Goal: Transaction & Acquisition: Book appointment/travel/reservation

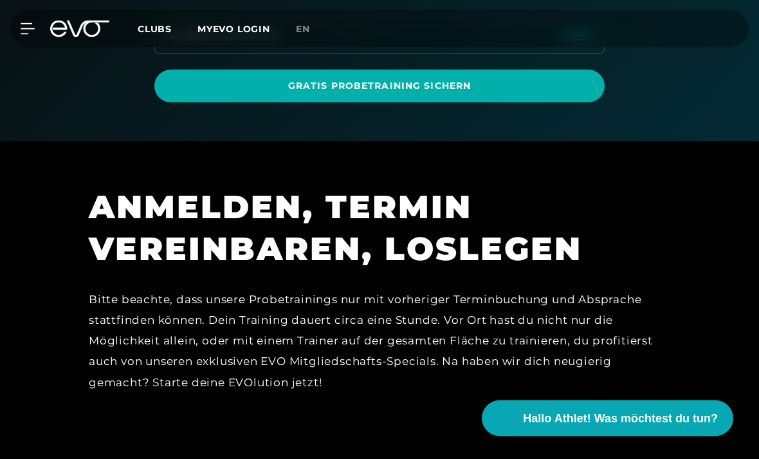
scroll to position [270, 0]
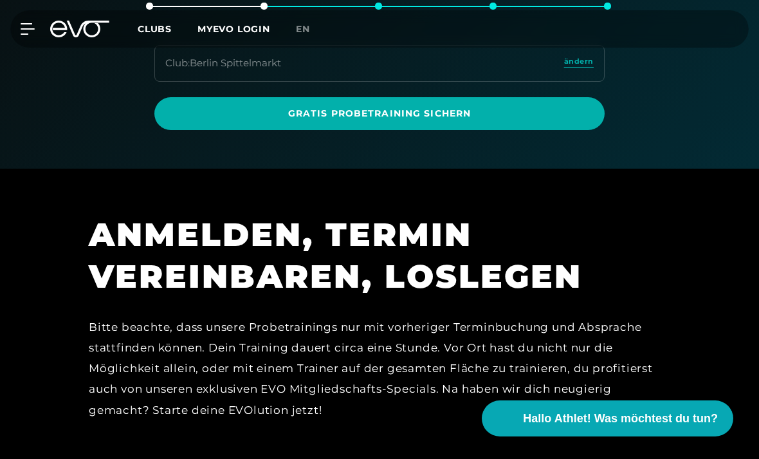
click at [549, 114] on span "Gratis Probetraining sichern" at bounding box center [379, 114] width 419 height 14
click at [299, 3] on div "MyEVO Login Über EVO Mitgliedschaften Probetraining TAGESPASS EVO Studios Düsse…" at bounding box center [379, 29] width 759 height 58
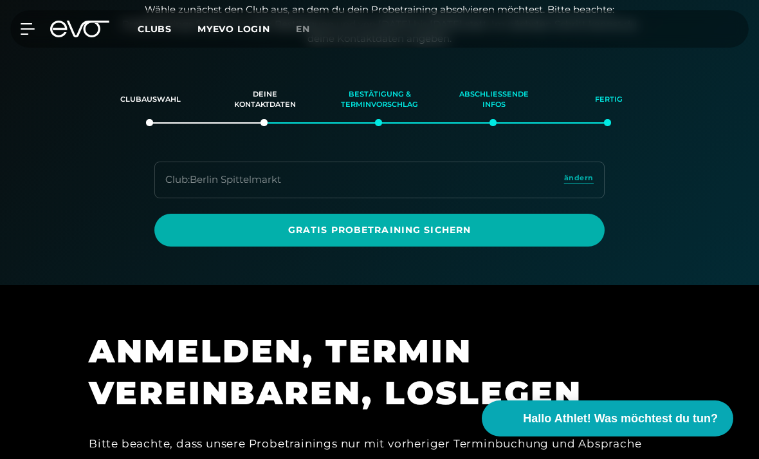
scroll to position [0, 0]
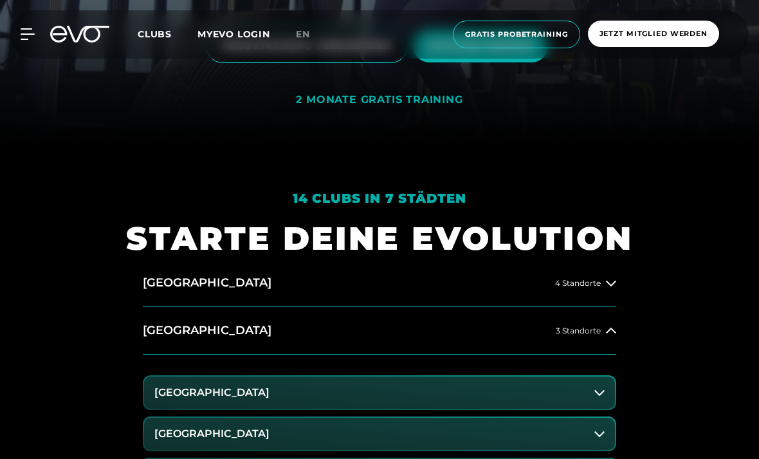
click at [487, 53] on span "MITGLIED WERDEN" at bounding box center [480, 46] width 104 height 14
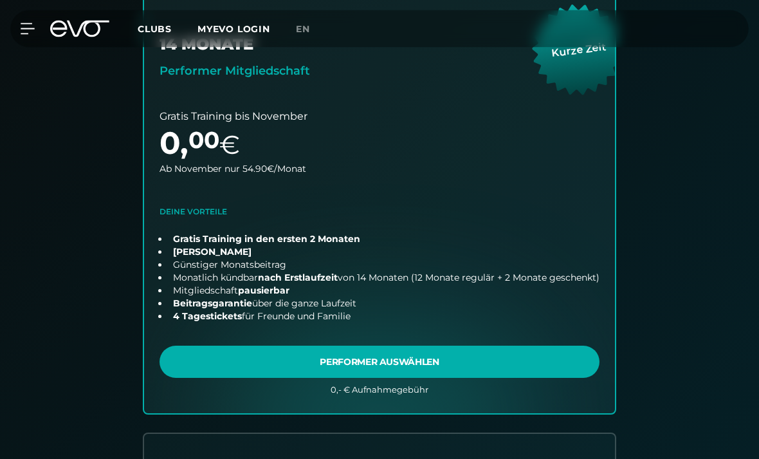
scroll to position [563, 0]
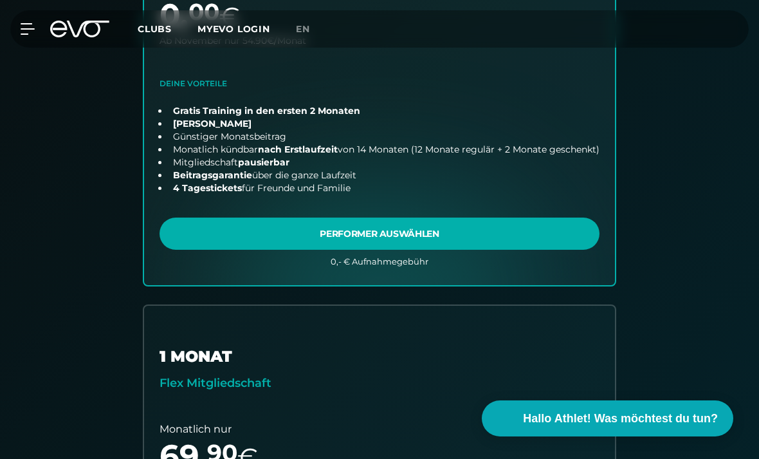
click at [468, 230] on link "choose plan" at bounding box center [379, 62] width 471 height 446
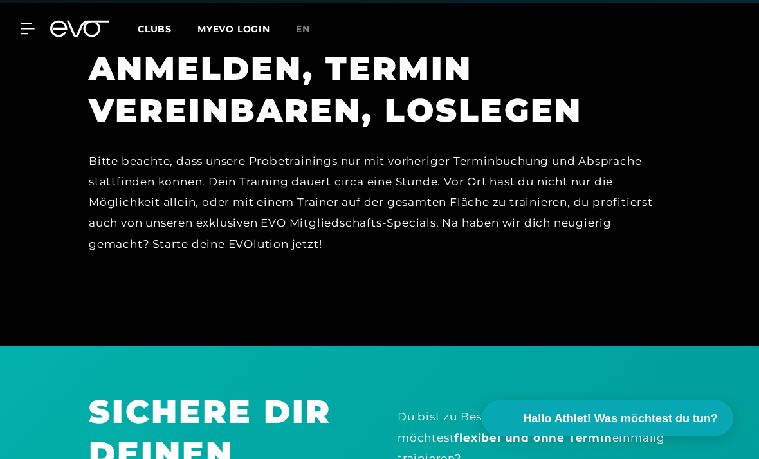
scroll to position [410, 0]
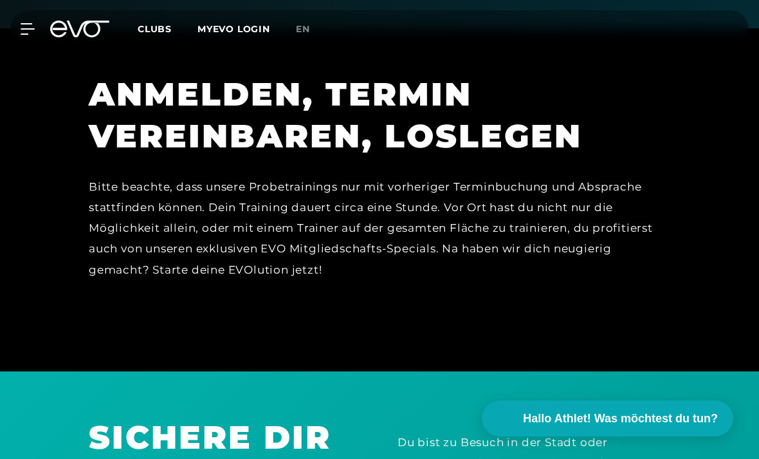
click at [102, 27] on icon at bounding box center [79, 29] width 59 height 17
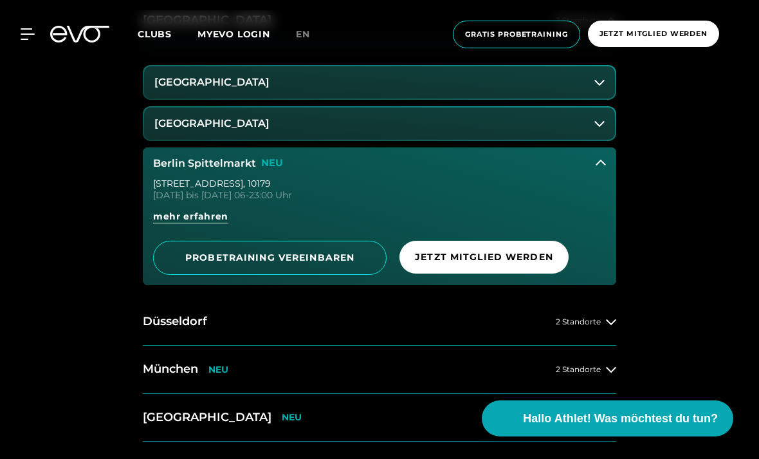
scroll to position [618, 0]
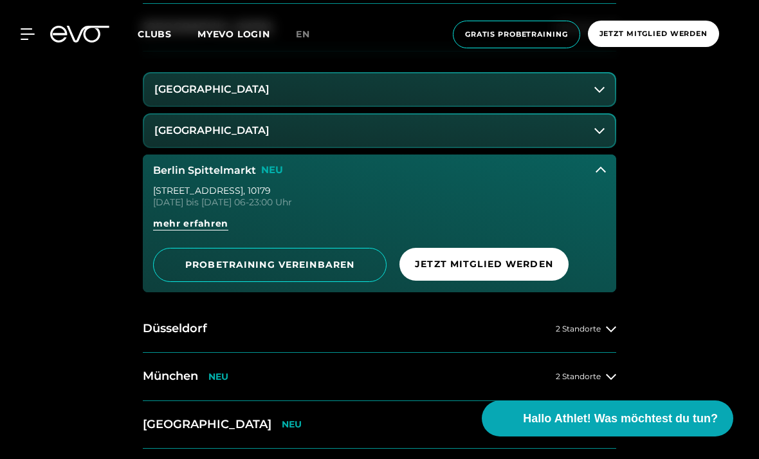
click at [599, 187] on button "Berlin Spittelmarkt NEU" at bounding box center [380, 170] width 474 height 32
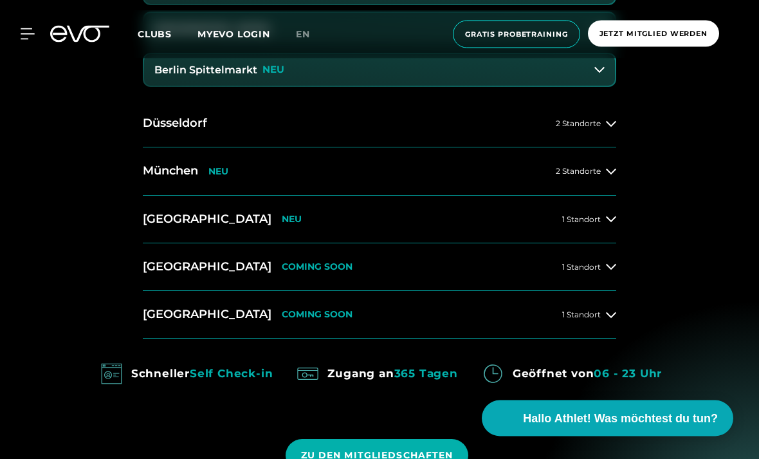
scroll to position [517, 0]
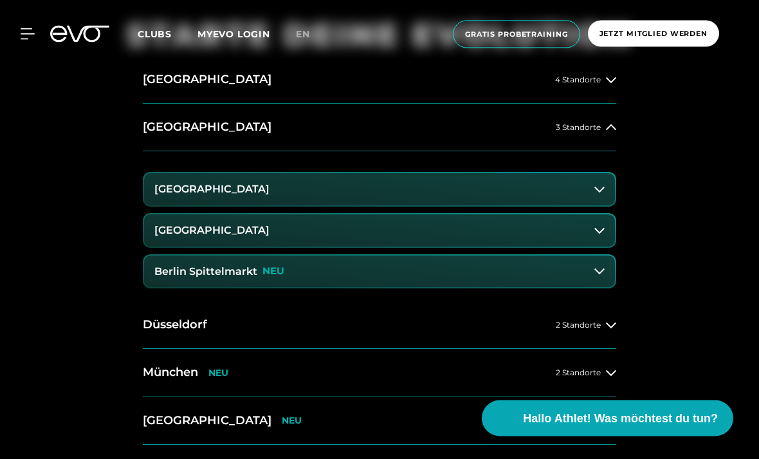
click at [499, 288] on button "Berlin Spittelmarkt NEU" at bounding box center [379, 272] width 471 height 32
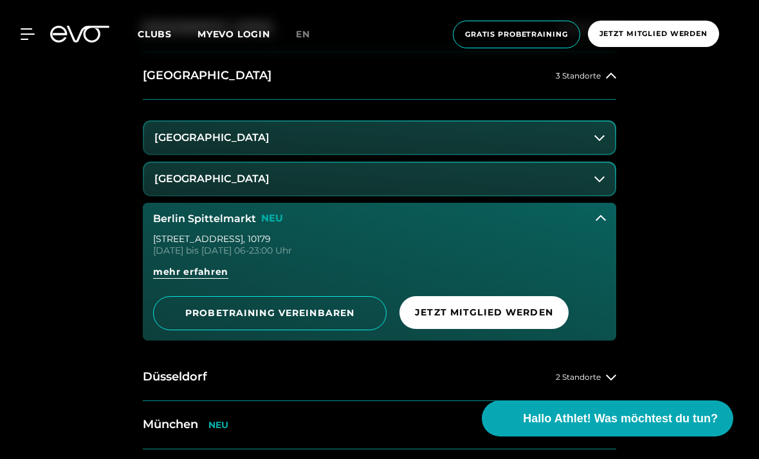
scroll to position [581, 0]
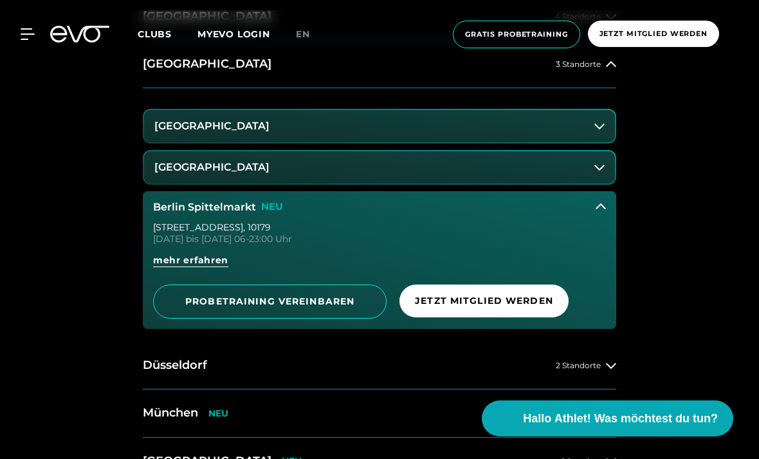
click at [324, 308] on span "PROBETRAINING VEREINBAREN" at bounding box center [269, 302] width 201 height 14
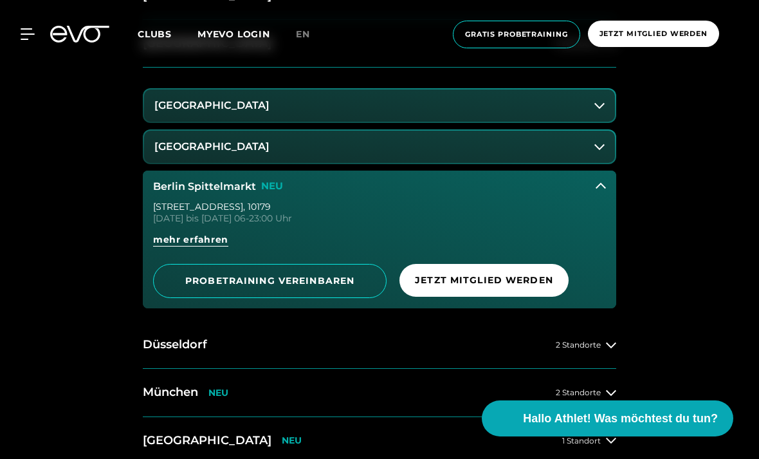
click at [185, 152] on h3 "[GEOGRAPHIC_DATA]" at bounding box center [211, 147] width 115 height 12
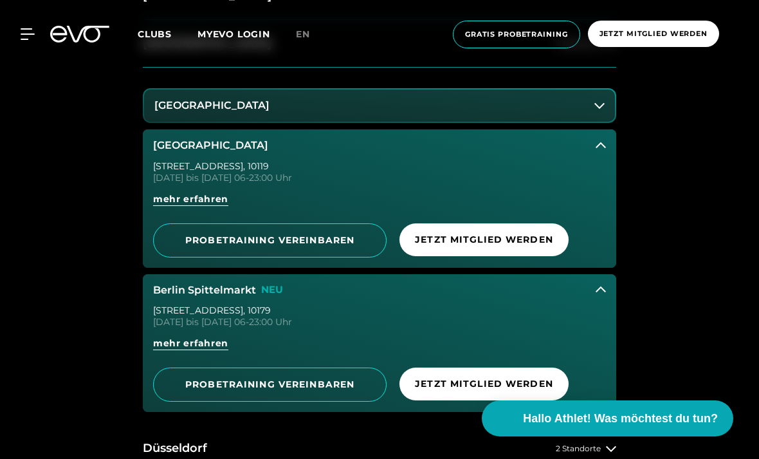
click at [170, 226] on div "[STREET_ADDRESS][DATE] bis [DATE] 06-23:00 Uhr mehr erfahren PROBETRAINING VERE…" at bounding box center [380, 214] width 474 height 106
click at [178, 206] on span "mehr erfahren" at bounding box center [190, 199] width 75 height 14
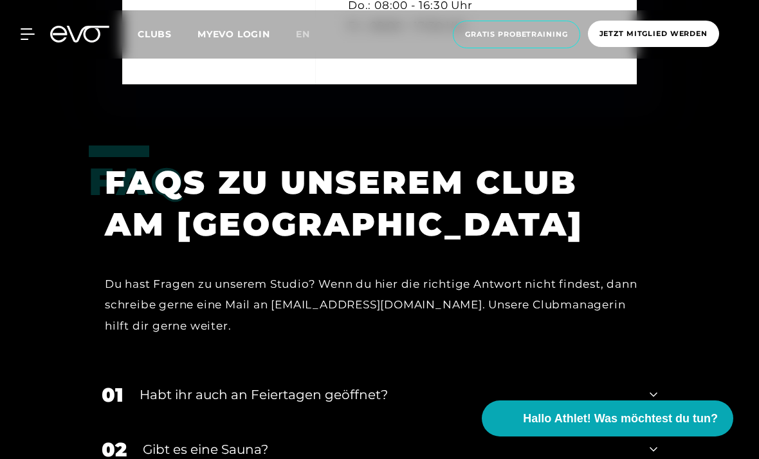
scroll to position [4126, 0]
